Goal: Check status: Check status

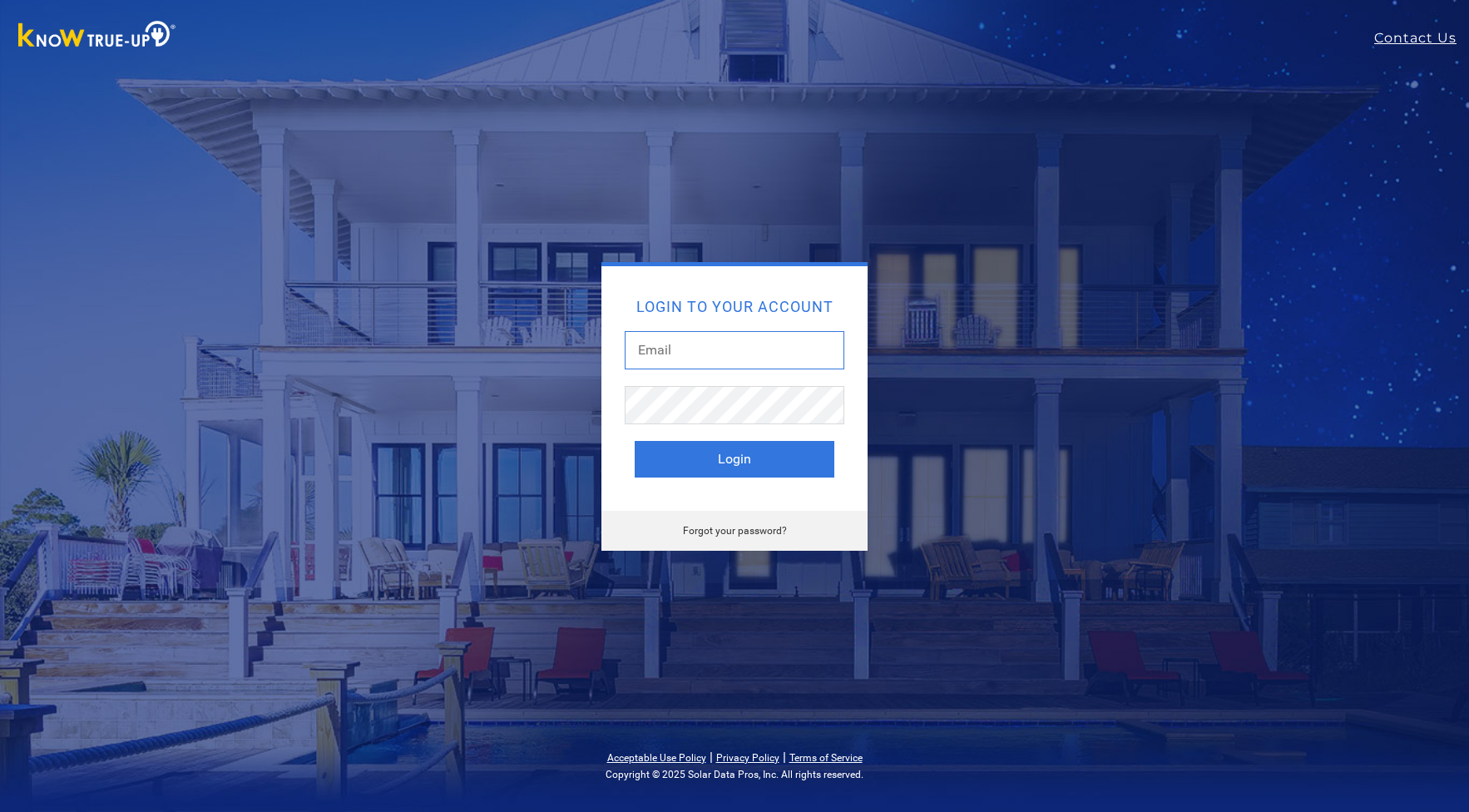
type input "[EMAIL_ADDRESS][DOMAIN_NAME]"
click at [708, 464] on button "Login" at bounding box center [734, 459] width 200 height 37
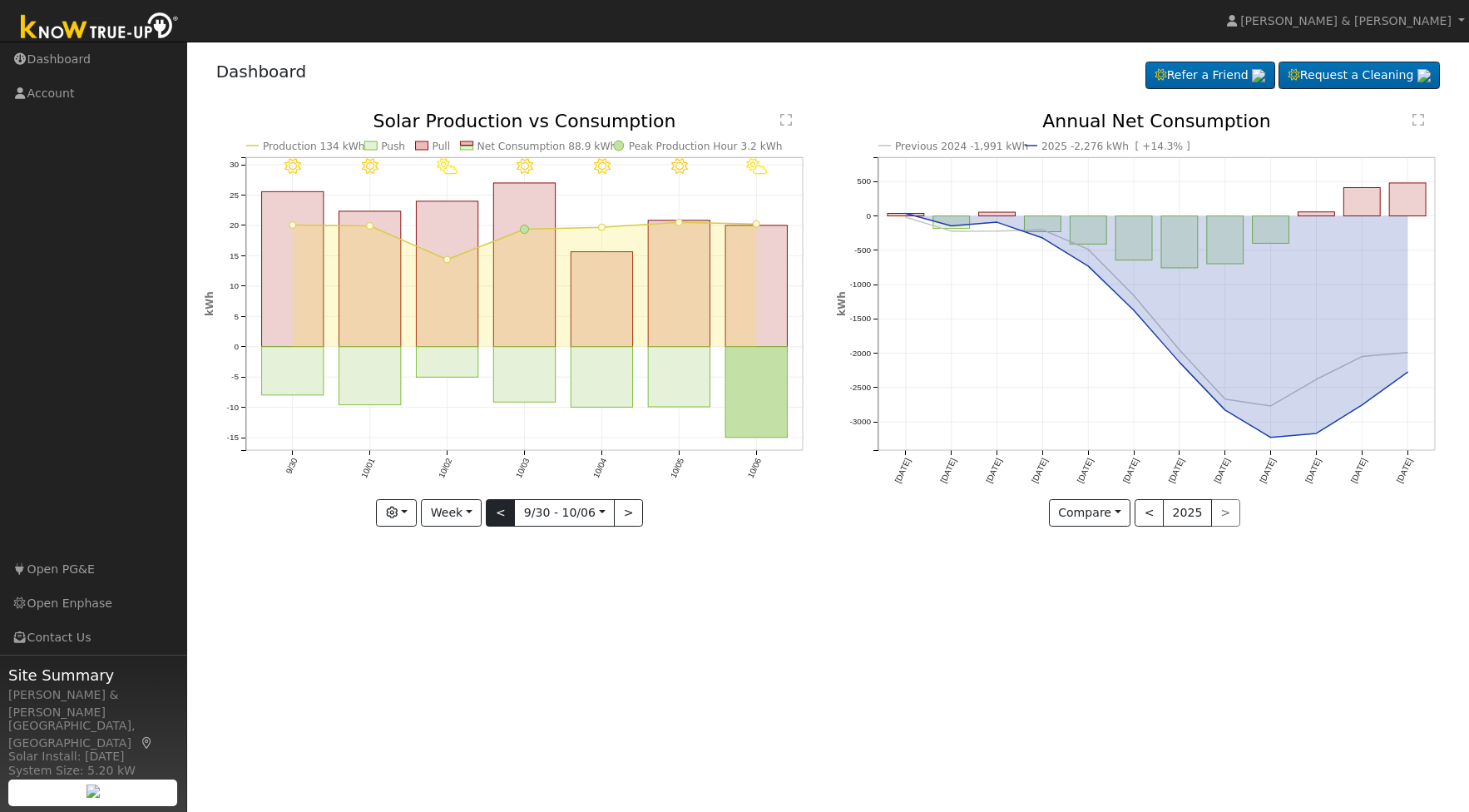
click at [509, 510] on button "<" at bounding box center [500, 513] width 29 height 28
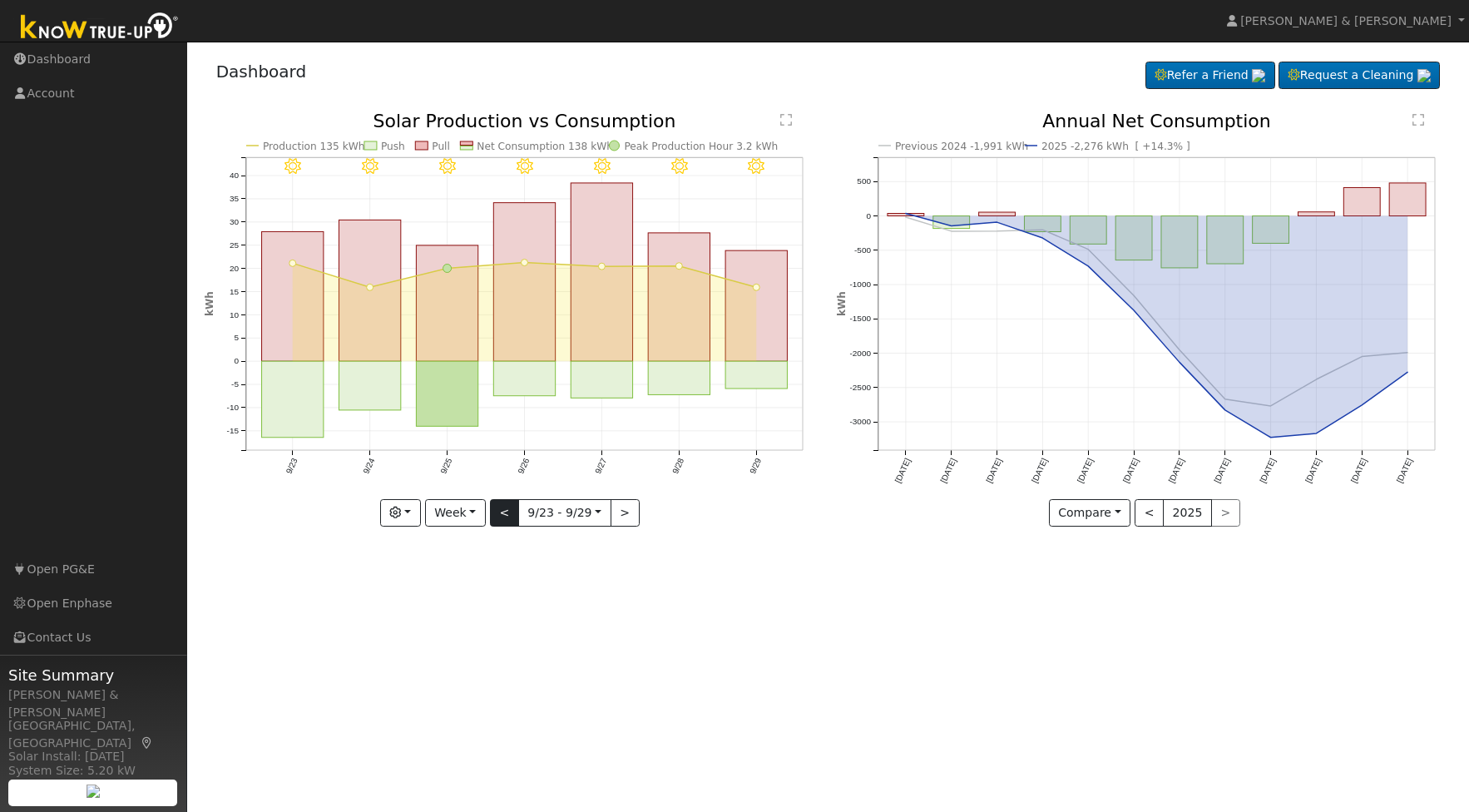
click at [509, 510] on button "<" at bounding box center [504, 513] width 29 height 28
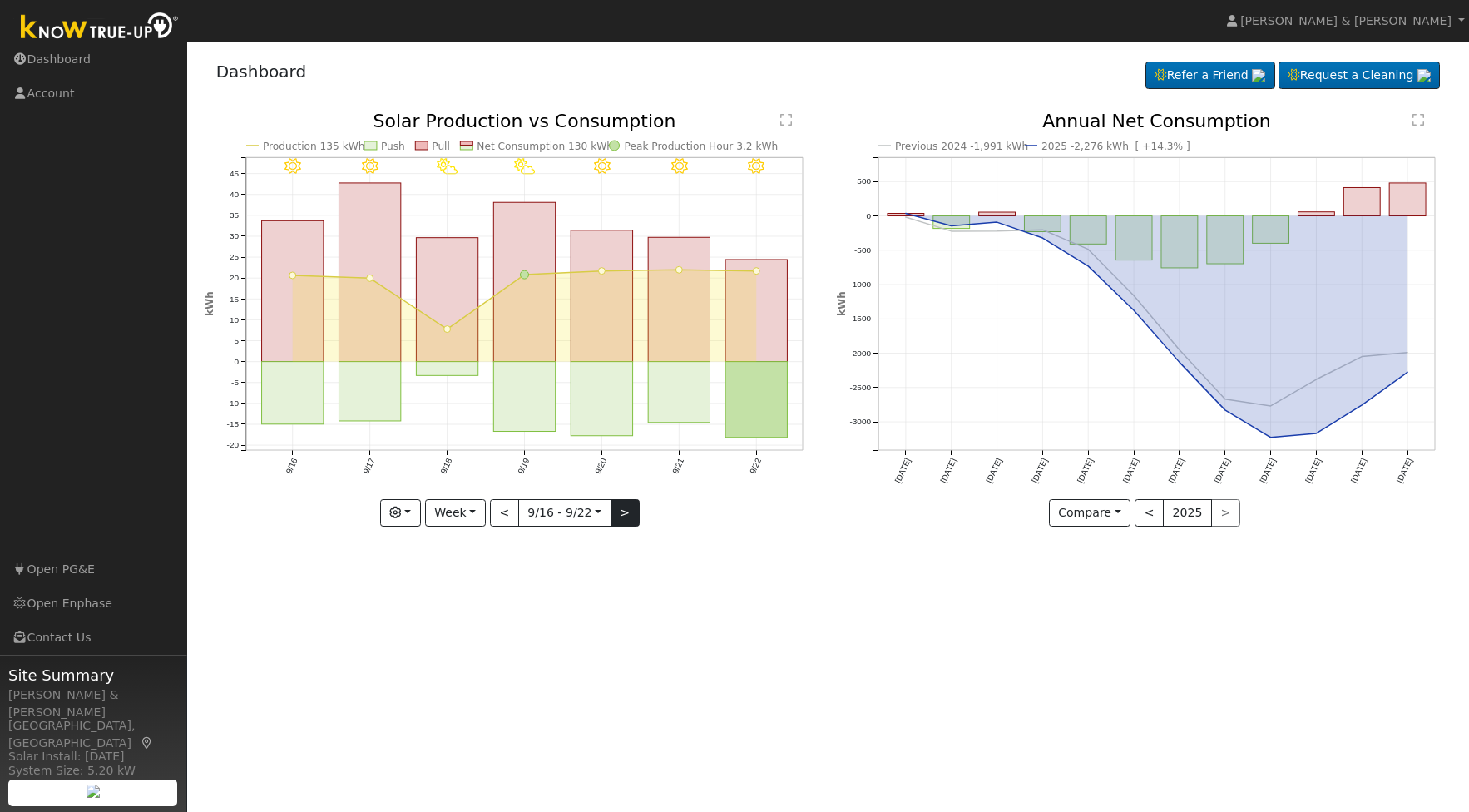
click at [627, 520] on button ">" at bounding box center [625, 513] width 29 height 28
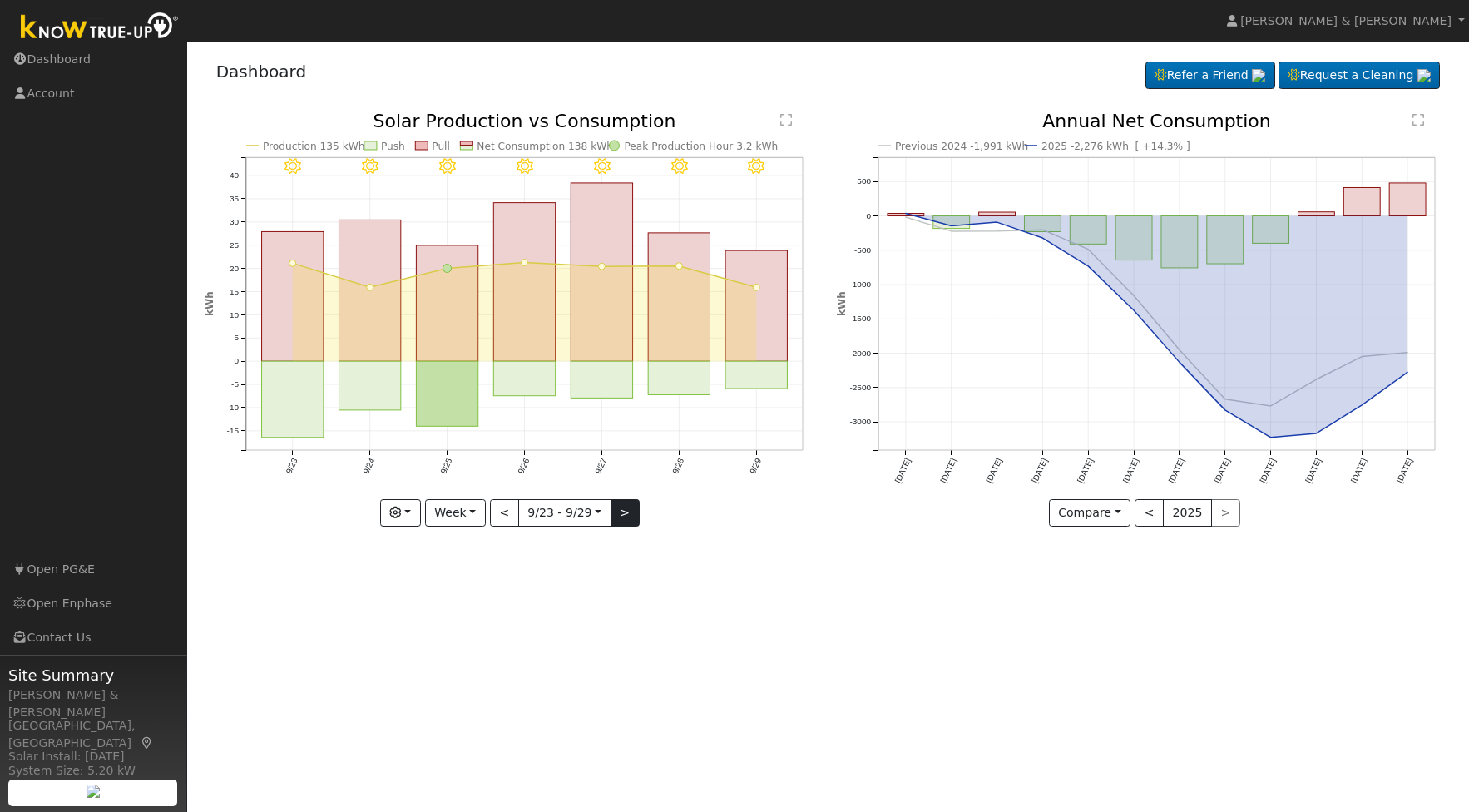
click at [627, 520] on button ">" at bounding box center [625, 513] width 29 height 28
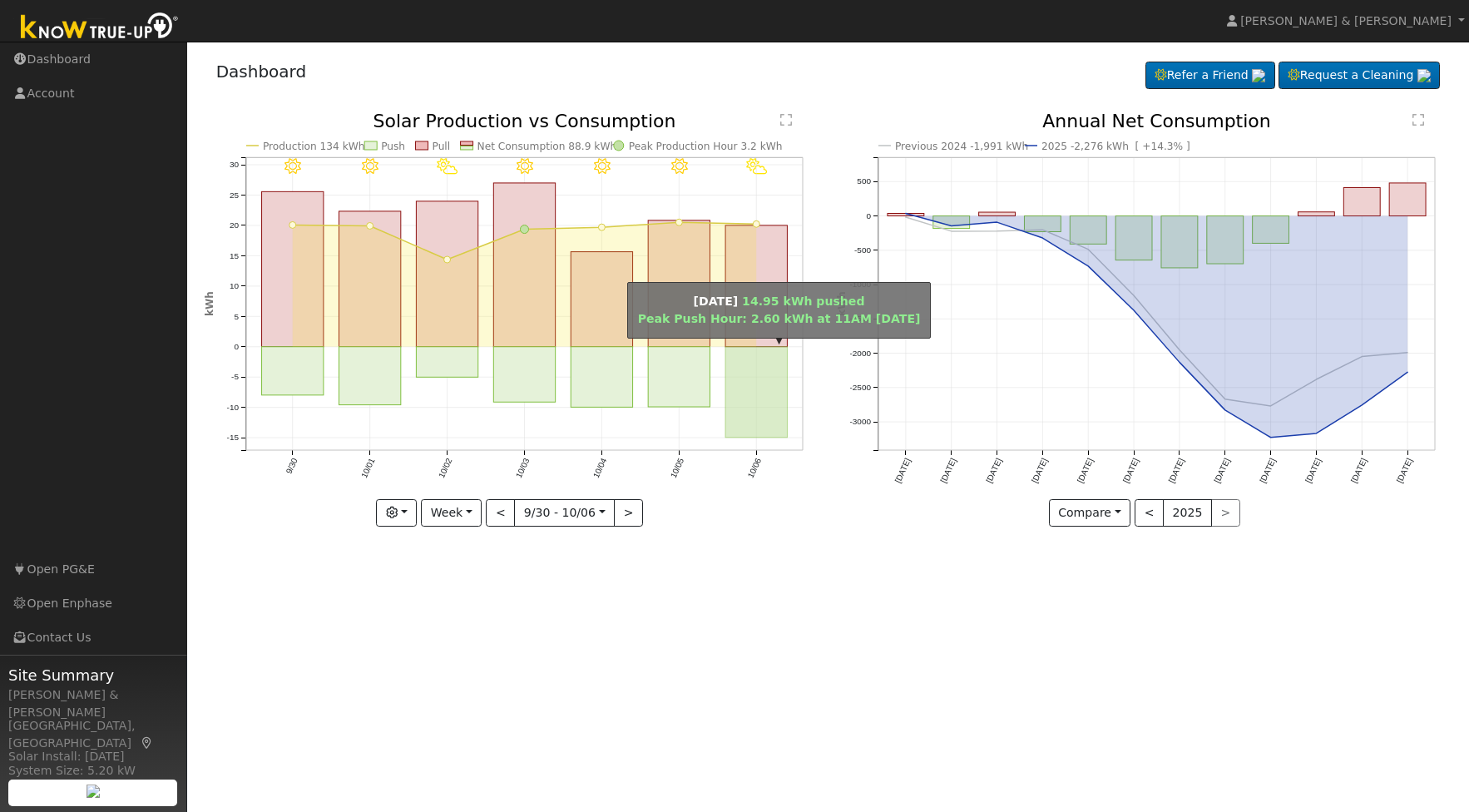
click at [766, 362] on rect "onclick=""" at bounding box center [756, 392] width 62 height 91
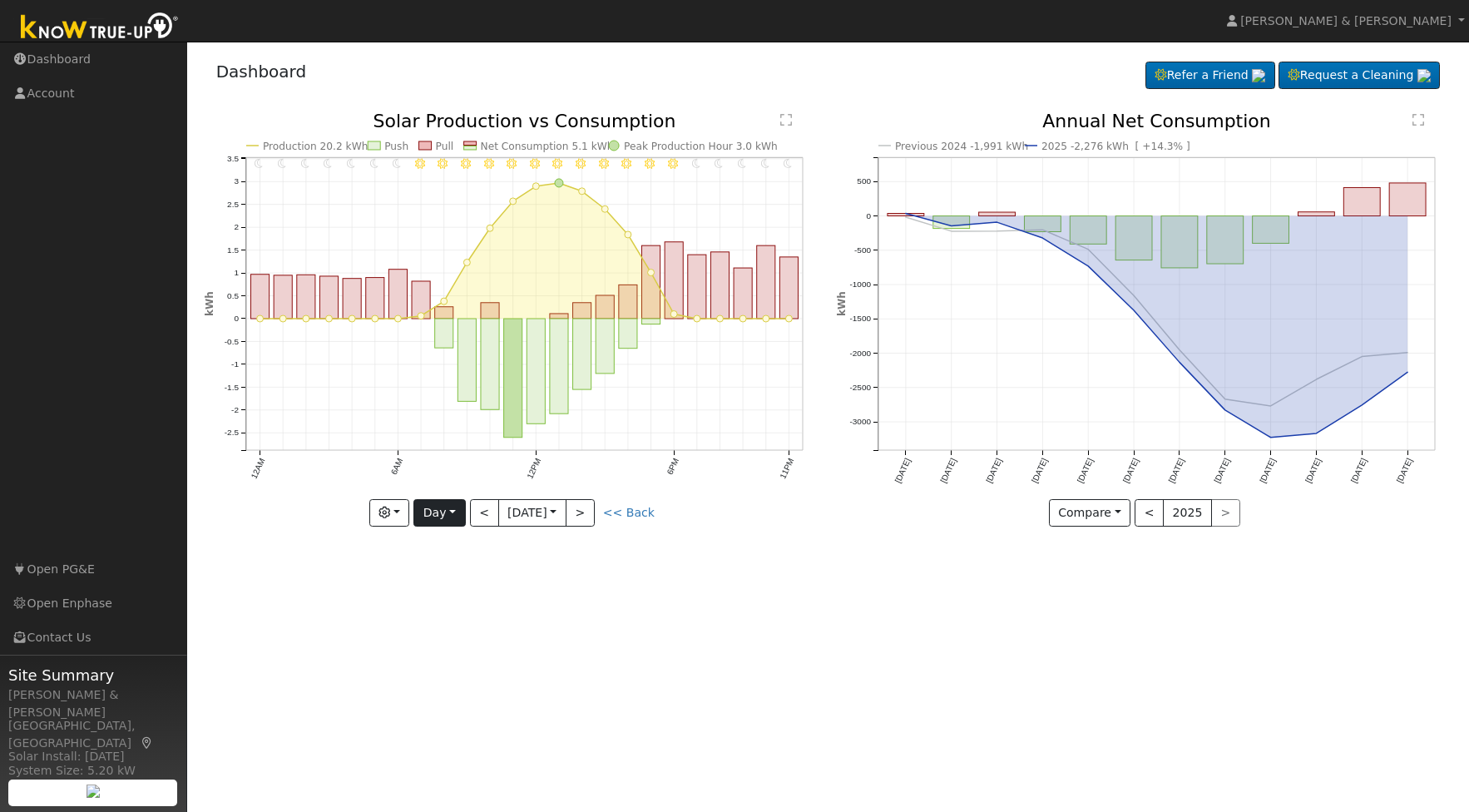
click at [450, 512] on button "Day" at bounding box center [439, 513] width 51 height 28
click at [474, 574] on link "Week" at bounding box center [472, 570] width 116 height 24
type input "2025-09-30"
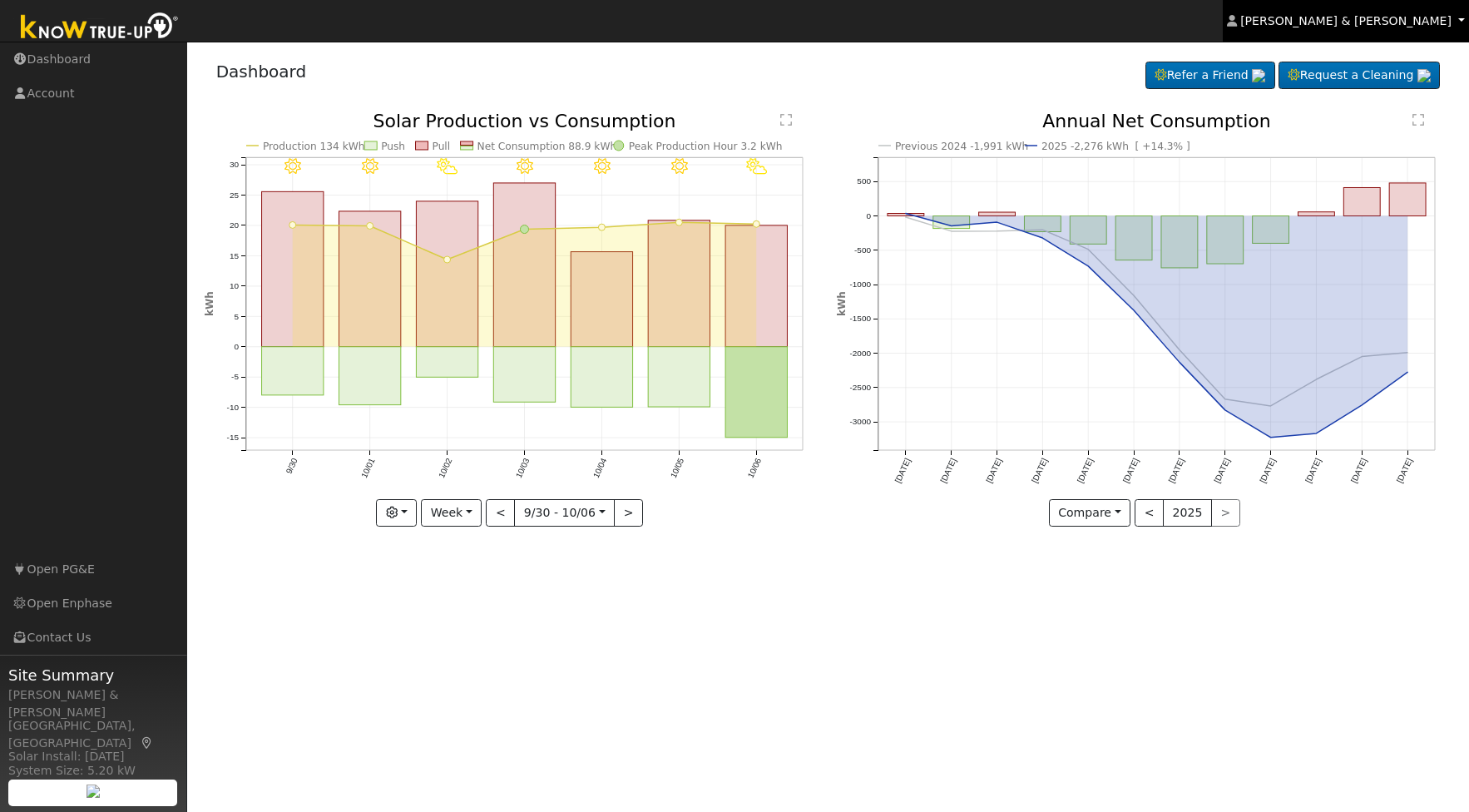
click at [1376, 17] on span "Kristin & Dustin Scharnick" at bounding box center [1346, 20] width 211 height 13
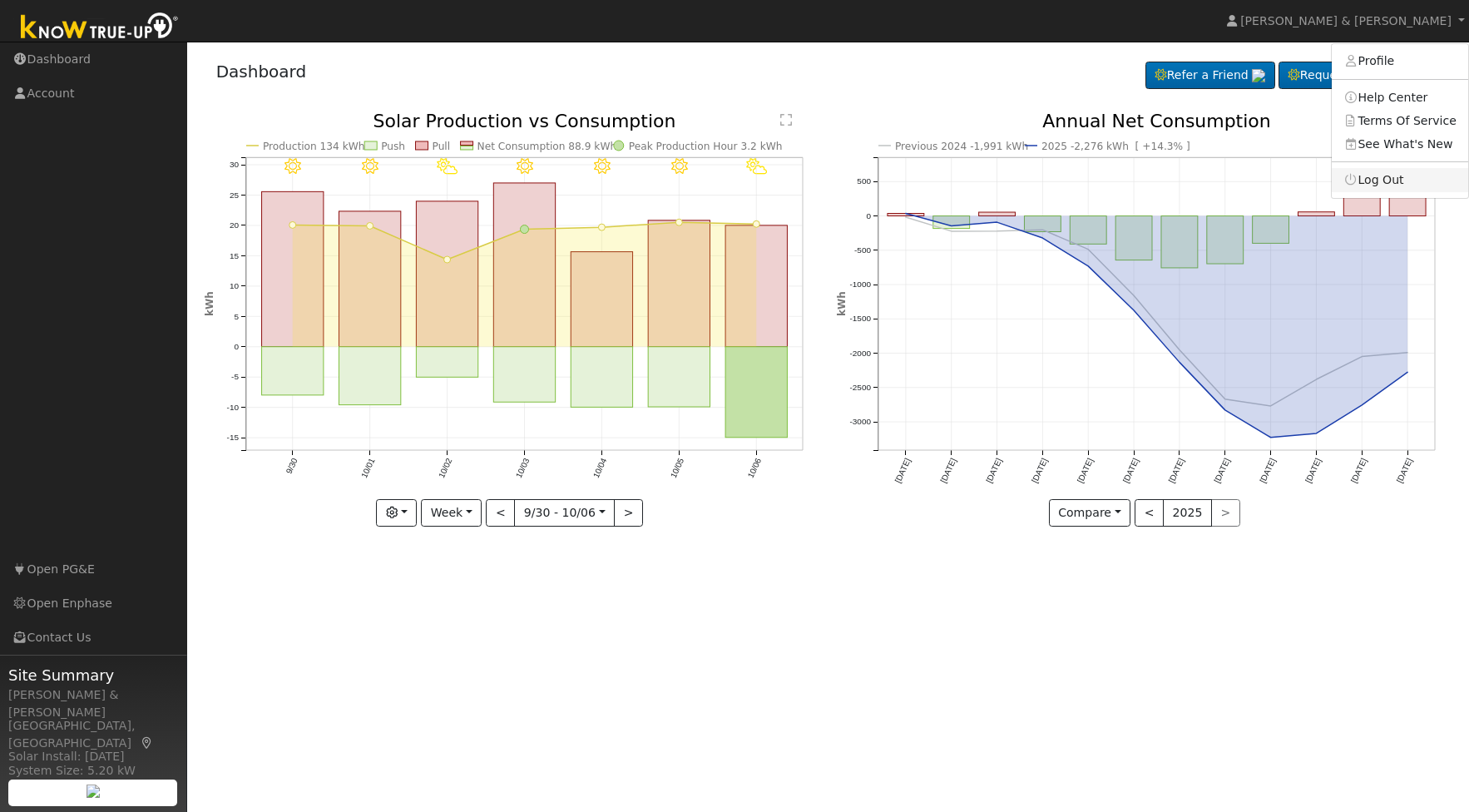
click at [1383, 186] on link "Log Out" at bounding box center [1400, 180] width 136 height 24
